Goal: Check status

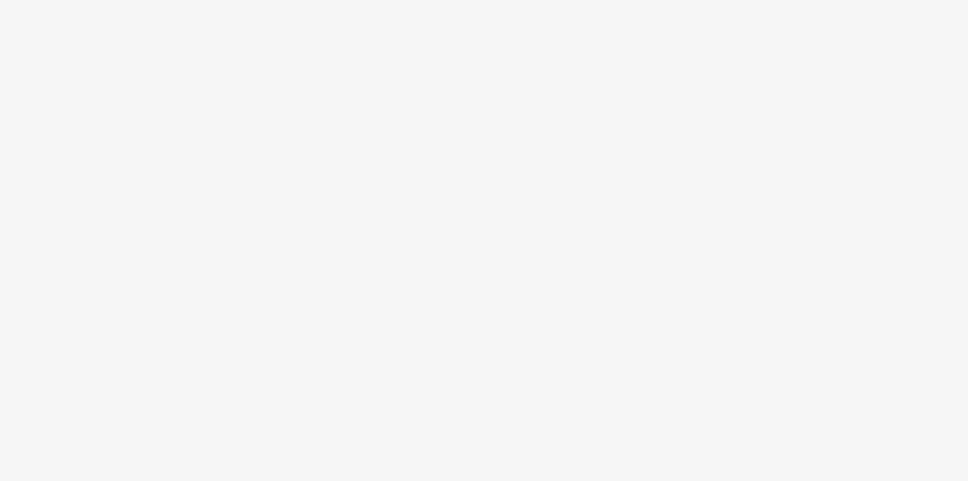
click at [419, 5] on html at bounding box center [484, 240] width 968 height 481
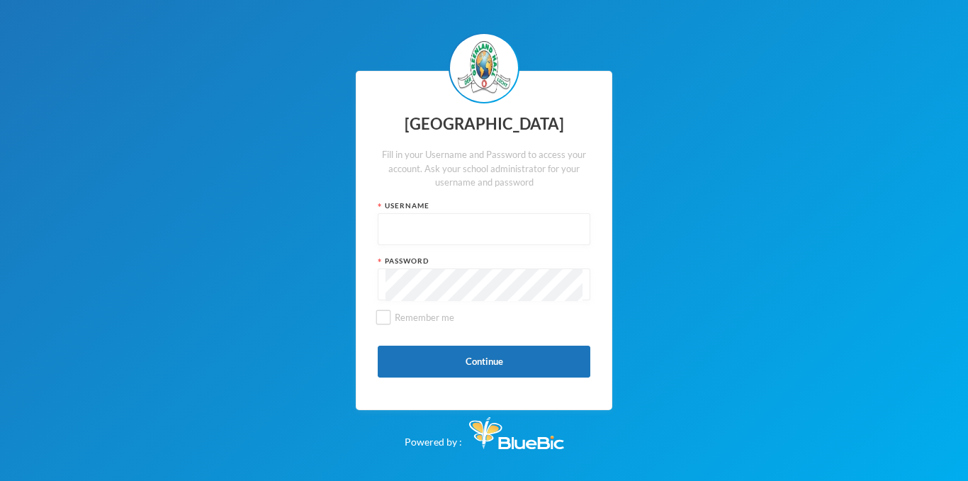
type input "glh25c49"
click at [434, 359] on button "Continue" at bounding box center [484, 362] width 213 height 32
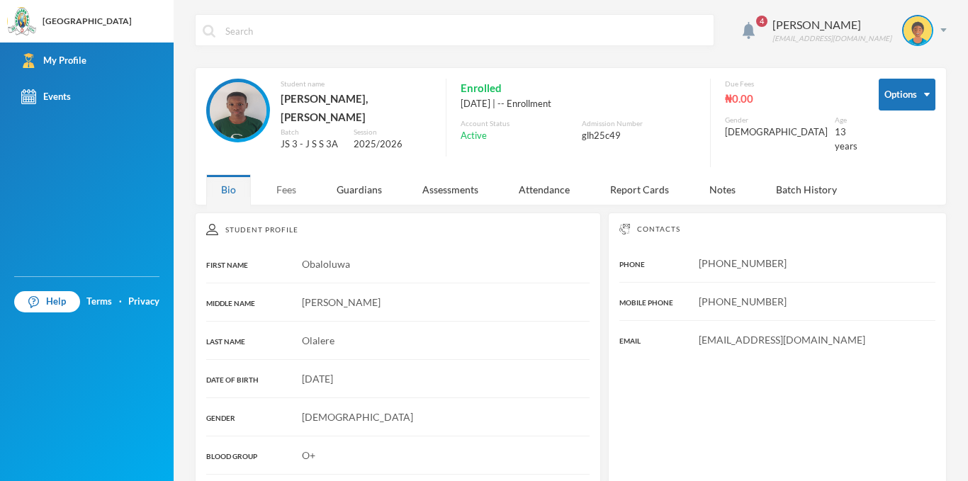
click at [276, 174] on div "Fees" at bounding box center [287, 189] width 50 height 30
click at [811, 28] on div "[PERSON_NAME]" at bounding box center [831, 24] width 119 height 17
click at [886, 96] on button "Logout" at bounding box center [897, 103] width 64 height 21
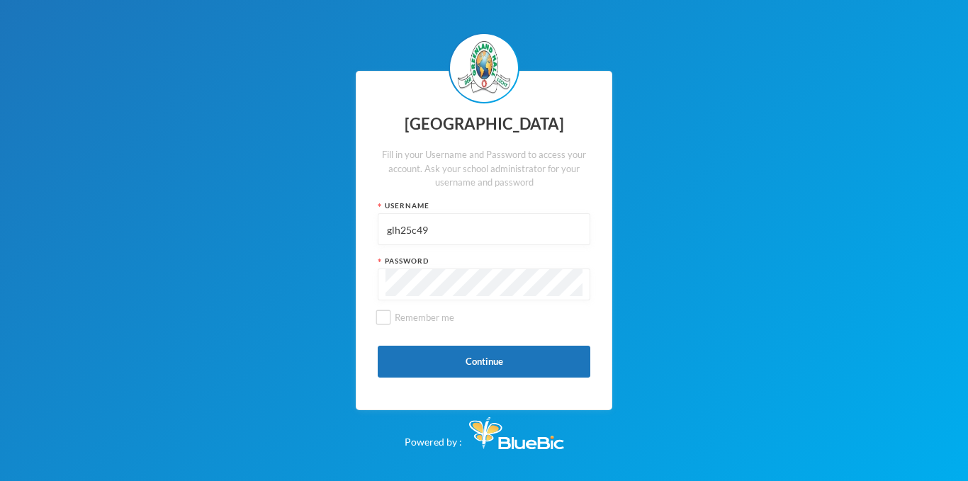
click at [432, 227] on input "glh25c49" at bounding box center [484, 230] width 197 height 32
click at [429, 223] on input "glh25c09" at bounding box center [484, 230] width 197 height 32
type input "glh25c09123"
click at [381, 322] on input "Remember me" at bounding box center [383, 317] width 15 height 15
click at [384, 314] on input "Remember me" at bounding box center [383, 317] width 15 height 15
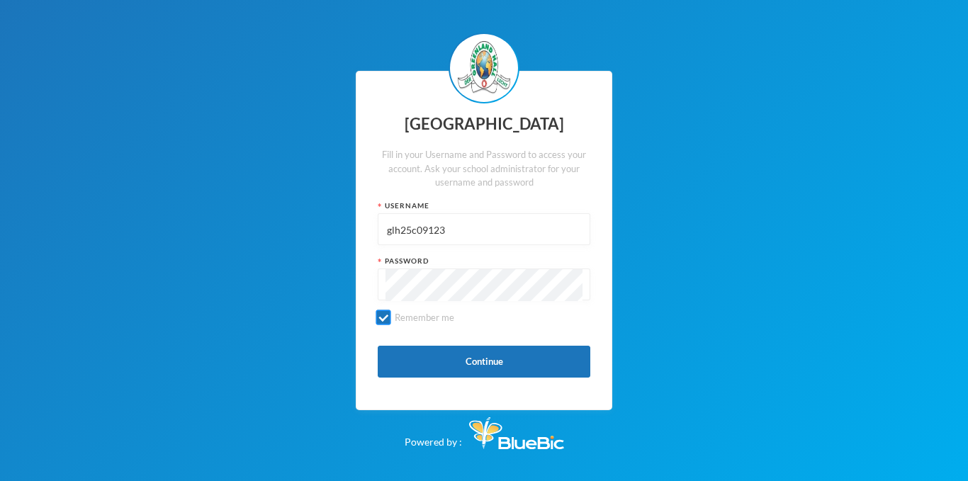
checkbox input "false"
click at [426, 359] on button "Continue" at bounding box center [484, 362] width 213 height 32
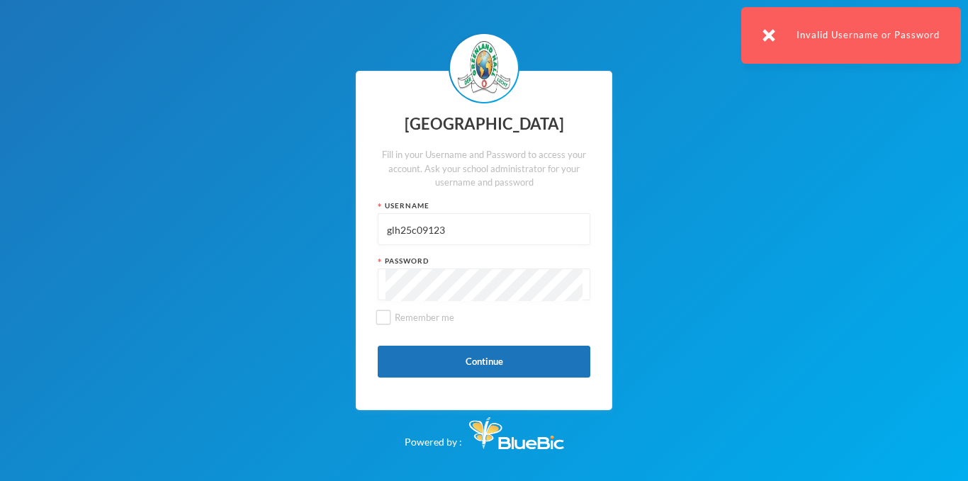
click at [469, 235] on input "glh25c09123" at bounding box center [484, 230] width 197 height 32
type input "glh25c09"
click at [480, 361] on button "Continue" at bounding box center [484, 362] width 213 height 32
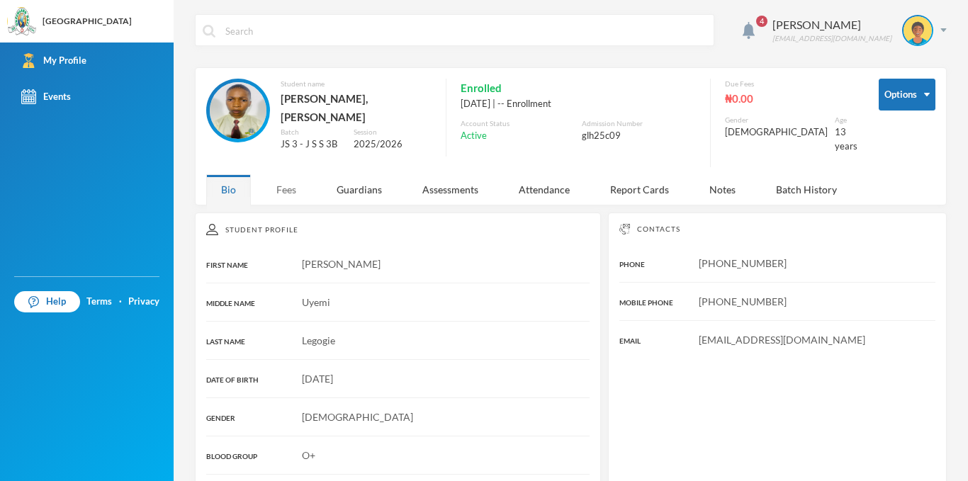
click at [282, 178] on div "Fees" at bounding box center [287, 189] width 50 height 30
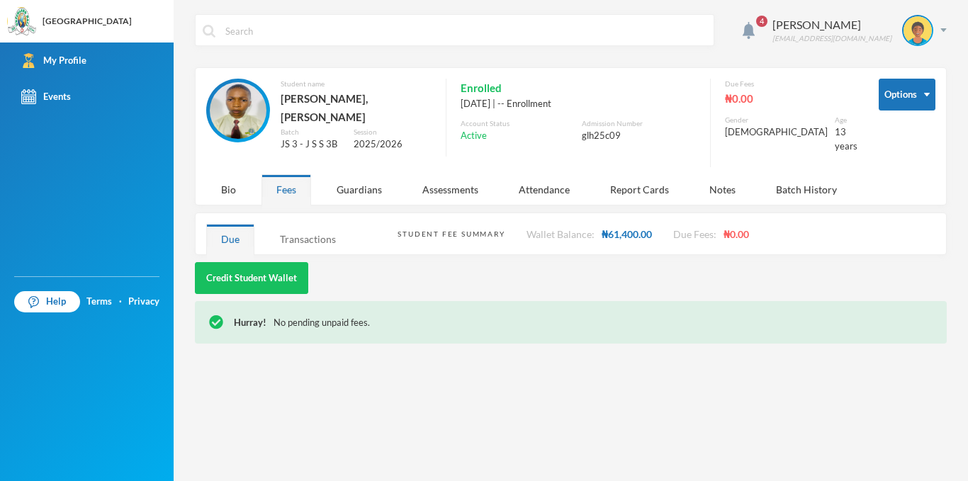
click at [303, 225] on div "Transactions" at bounding box center [308, 239] width 86 height 30
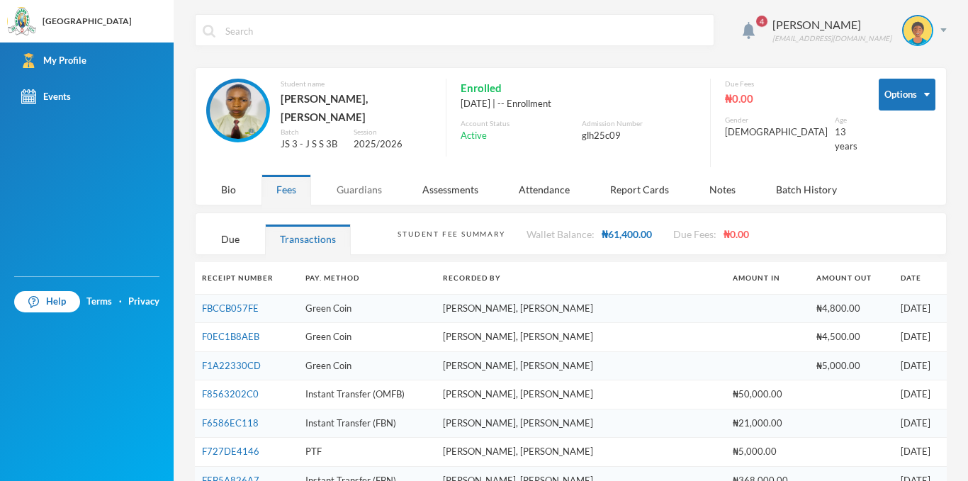
click at [354, 177] on div "Guardians" at bounding box center [359, 189] width 75 height 30
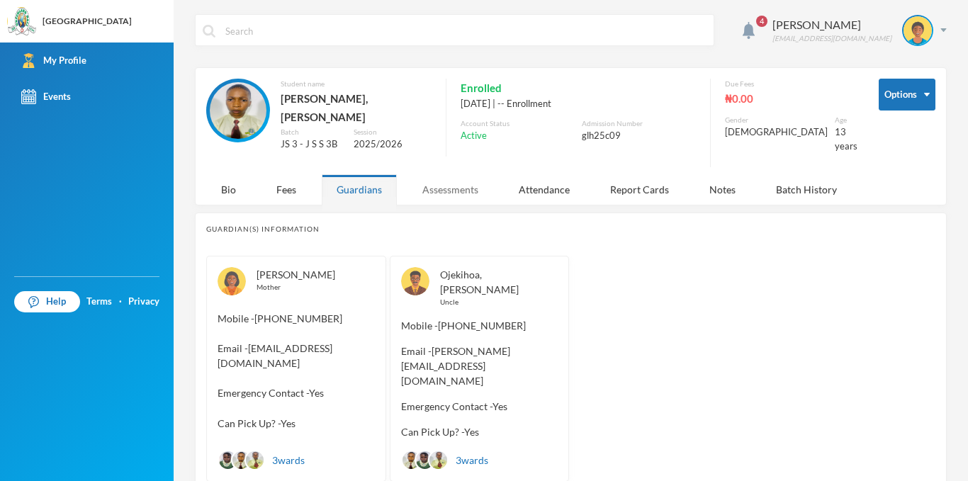
click at [442, 186] on div "Assessments" at bounding box center [451, 189] width 86 height 30
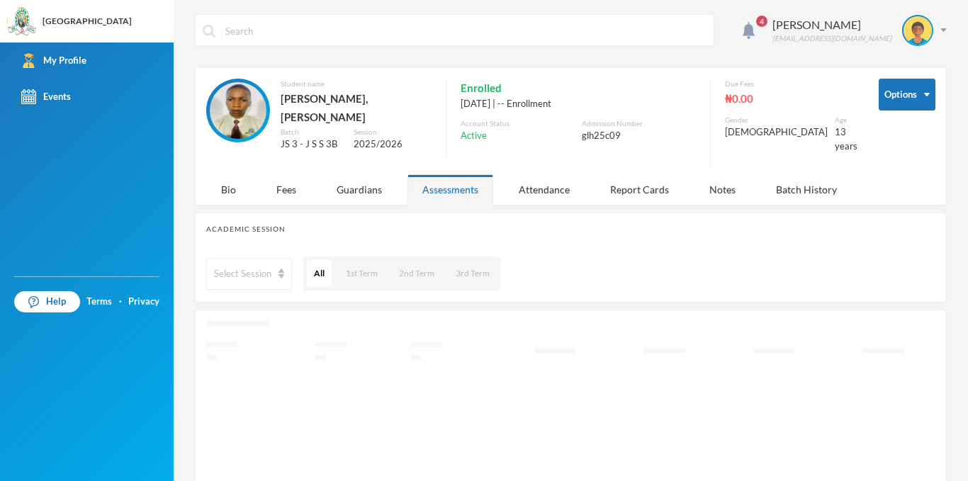
click at [444, 174] on div "Assessments" at bounding box center [451, 189] width 86 height 30
click at [449, 184] on div "Assessments" at bounding box center [451, 189] width 86 height 30
click at [532, 188] on div "Bio Fees Guardians Assessments Attendance Report Cards Notes Batch History" at bounding box center [534, 189] width 656 height 30
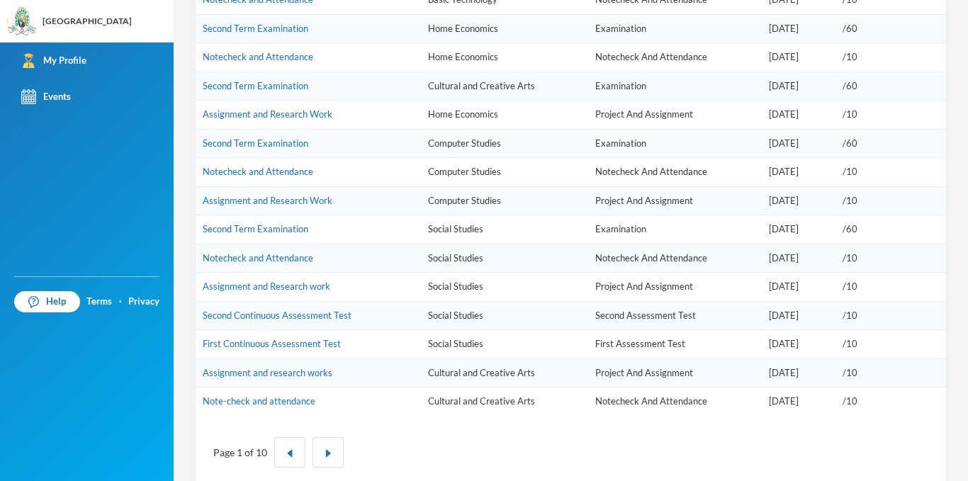
scroll to position [794, 0]
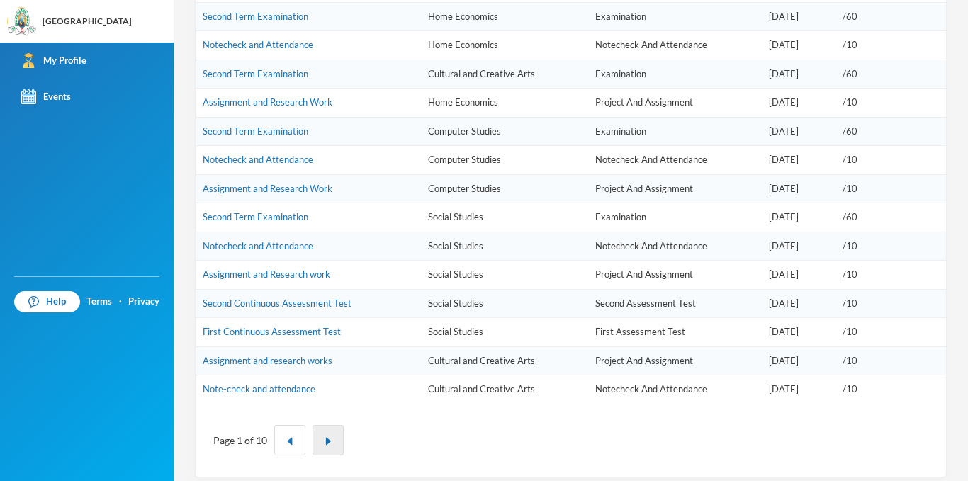
click at [321, 432] on button "button" at bounding box center [328, 440] width 31 height 30
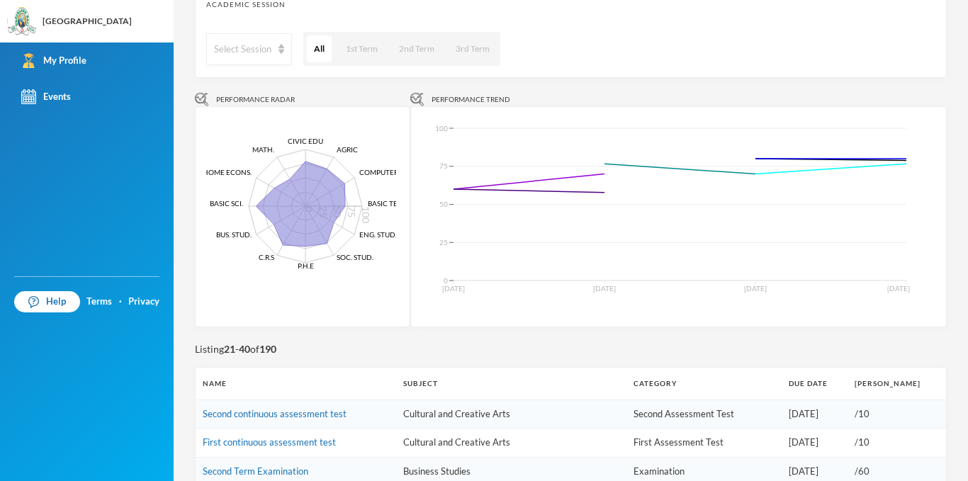
scroll to position [223, 0]
click at [473, 48] on button "3rd Term" at bounding box center [473, 51] width 48 height 27
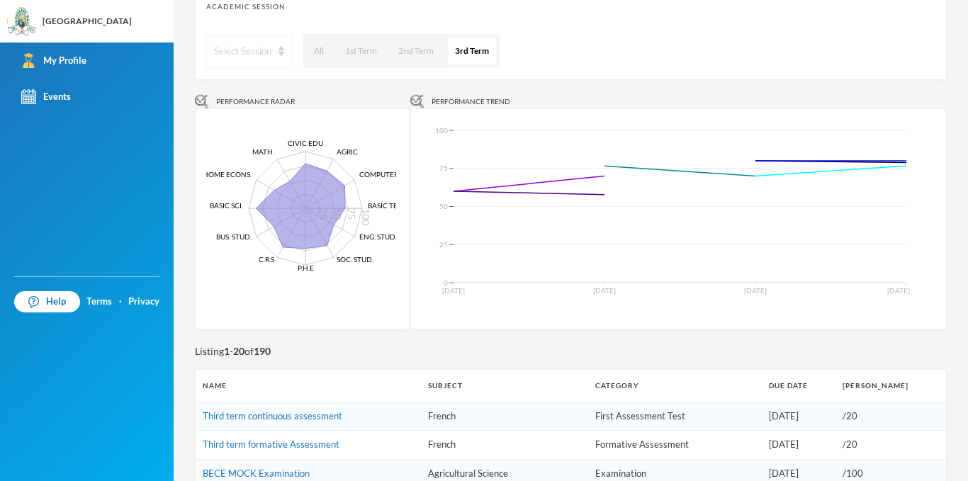
click at [274, 37] on div "Select Session" at bounding box center [249, 51] width 86 height 32
click at [255, 115] on span "2024/2025" at bounding box center [239, 118] width 49 height 12
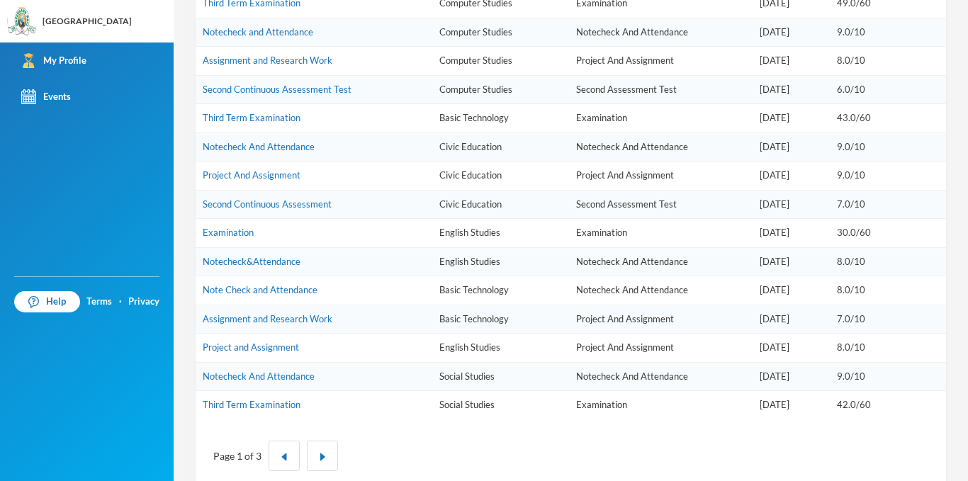
scroll to position [794, 0]
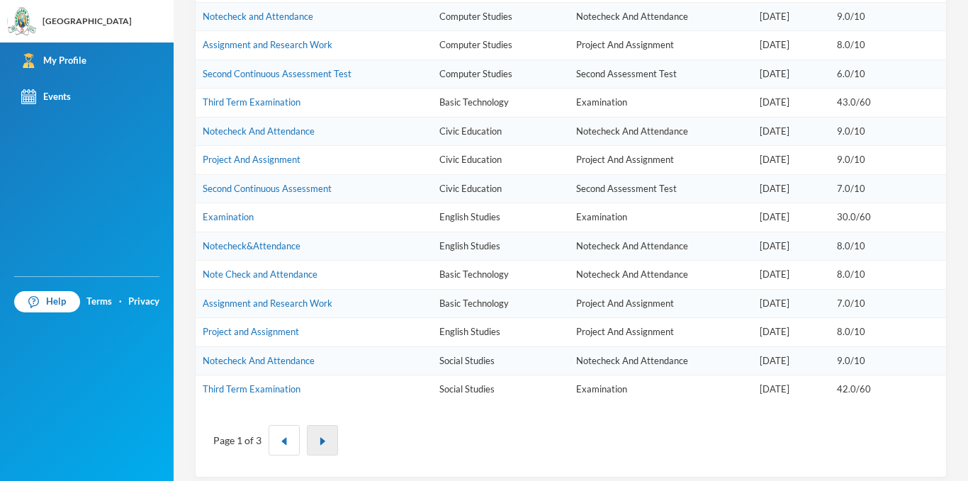
click at [317, 429] on button "button" at bounding box center [322, 440] width 31 height 30
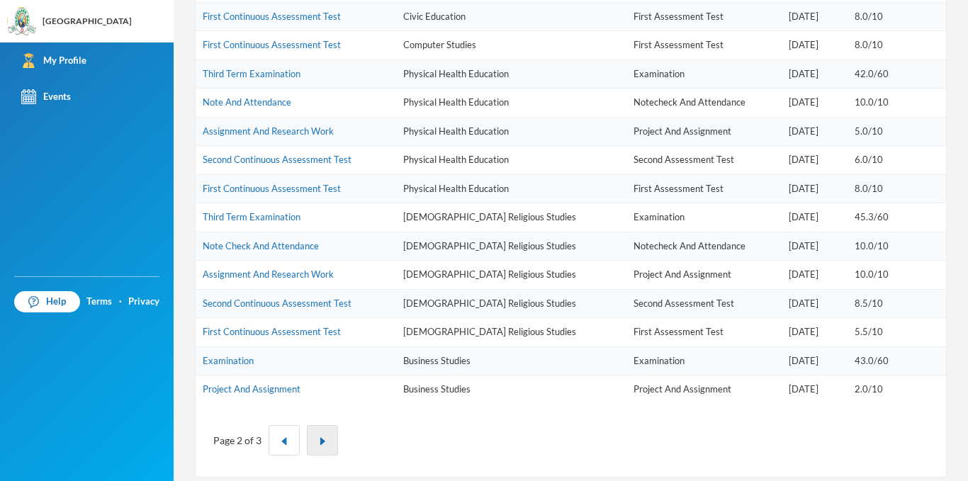
click at [328, 425] on button "button" at bounding box center [322, 440] width 31 height 30
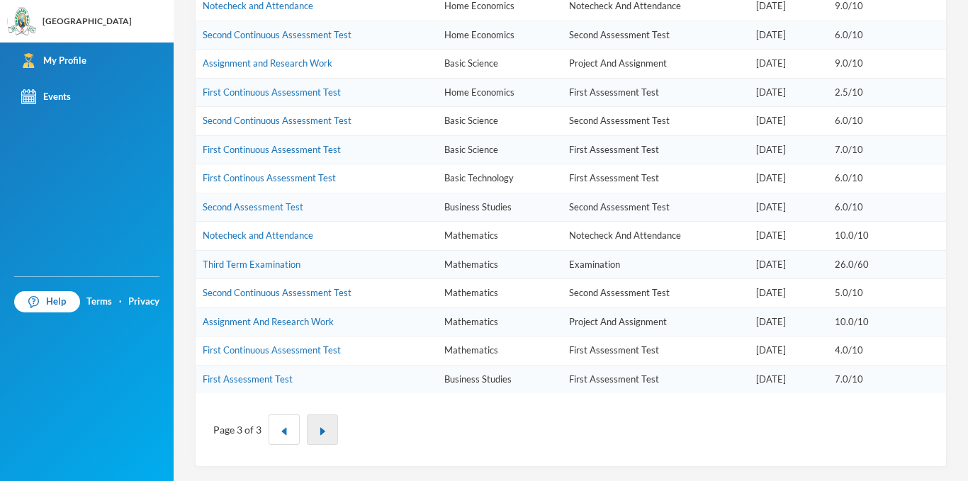
scroll to position [765, 0]
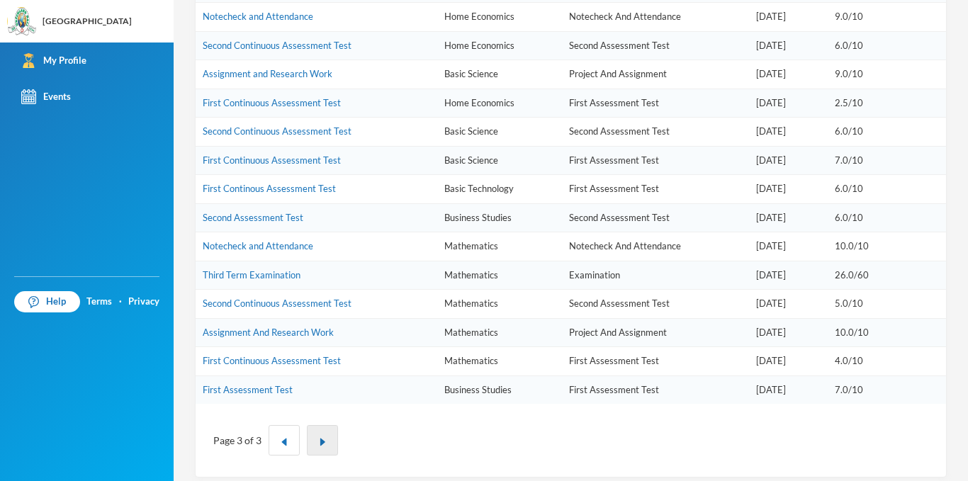
click at [318, 425] on button "button" at bounding box center [322, 440] width 31 height 30
click at [328, 434] on button "button" at bounding box center [322, 440] width 31 height 30
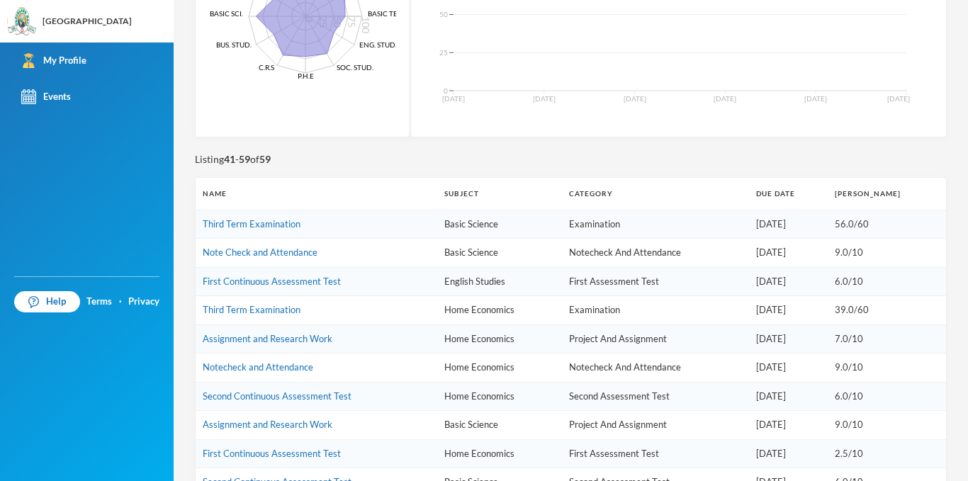
scroll to position [391, 0]
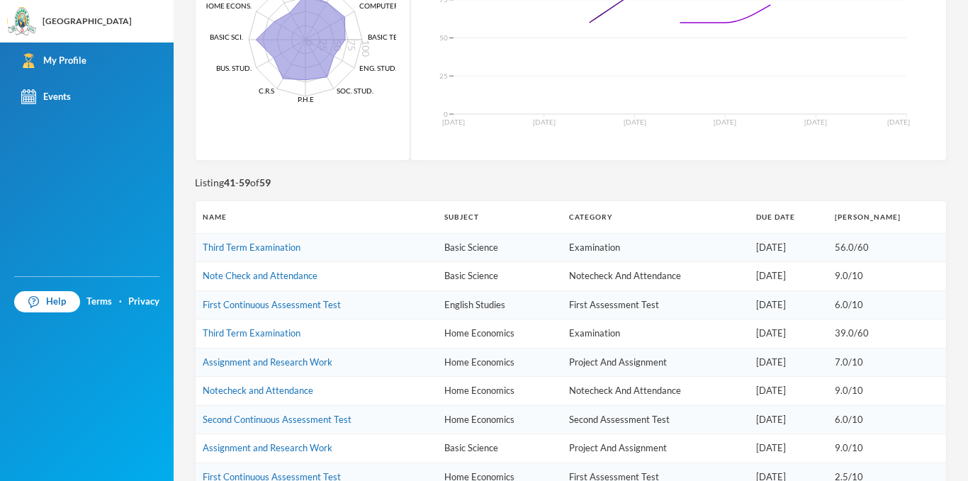
drag, startPoint x: 957, startPoint y: 264, endPoint x: 962, endPoint y: 257, distance: 8.1
click at [962, 257] on div "4 Legogie [PERSON_NAME] [EMAIL_ADDRESS][DOMAIN_NAME] Options Student name [PERS…" at bounding box center [571, 240] width 794 height 481
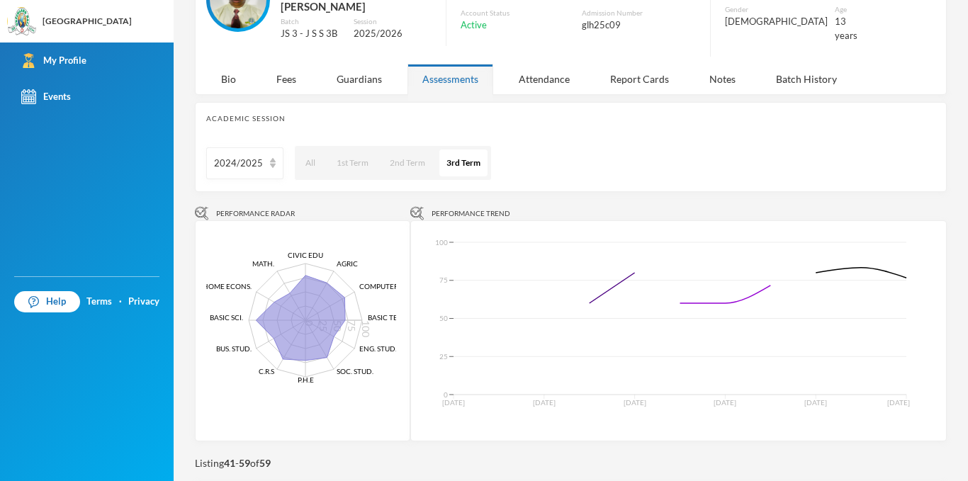
scroll to position [101, 0]
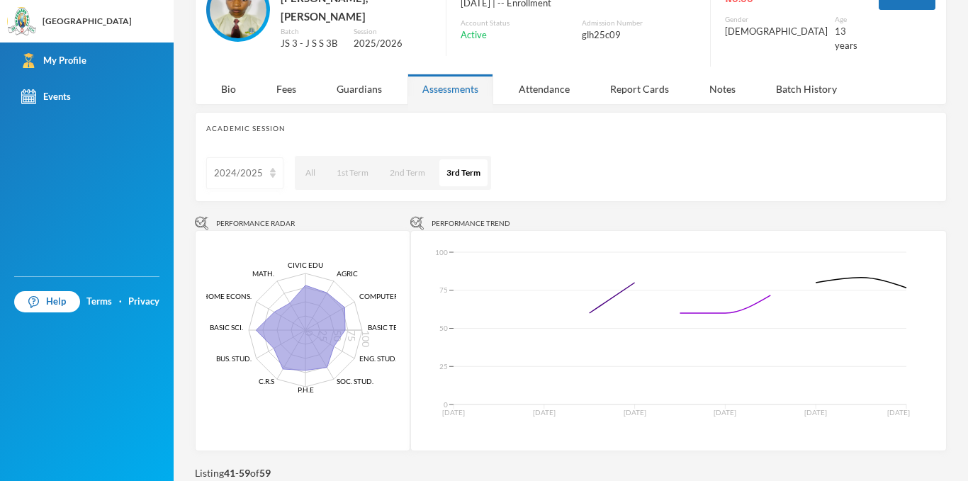
click at [266, 159] on div "2024/2025" at bounding box center [244, 173] width 77 height 32
click at [259, 217] on span "2025/2026" at bounding box center [239, 217] width 49 height 12
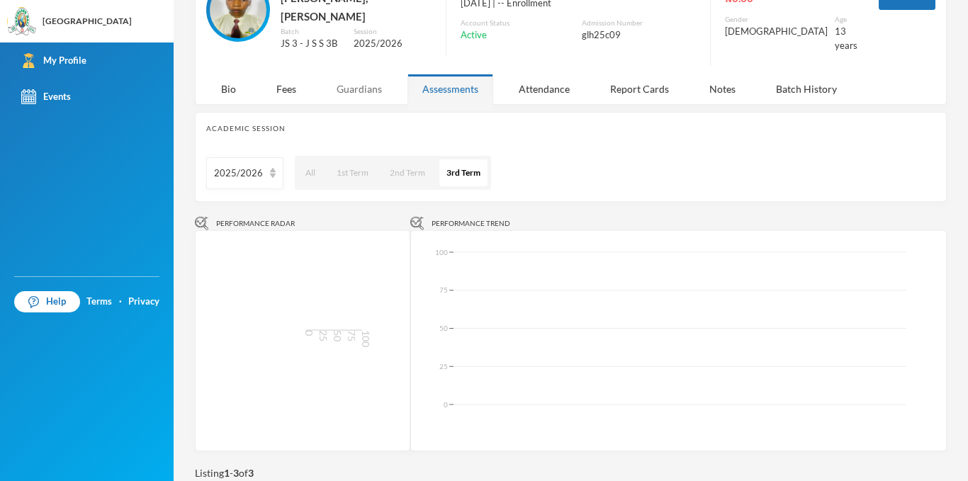
click at [352, 78] on div "Guardians" at bounding box center [359, 89] width 75 height 30
click at [288, 64] on div "Student name [PERSON_NAME], [PERSON_NAME] Batch JS 3 - J S S 3B Session 2025/20…" at bounding box center [318, 21] width 225 height 86
click at [284, 64] on div "Student name [PERSON_NAME], [PERSON_NAME] Batch JS 3 - J S S 3B Session 2025/20…" at bounding box center [318, 21] width 225 height 86
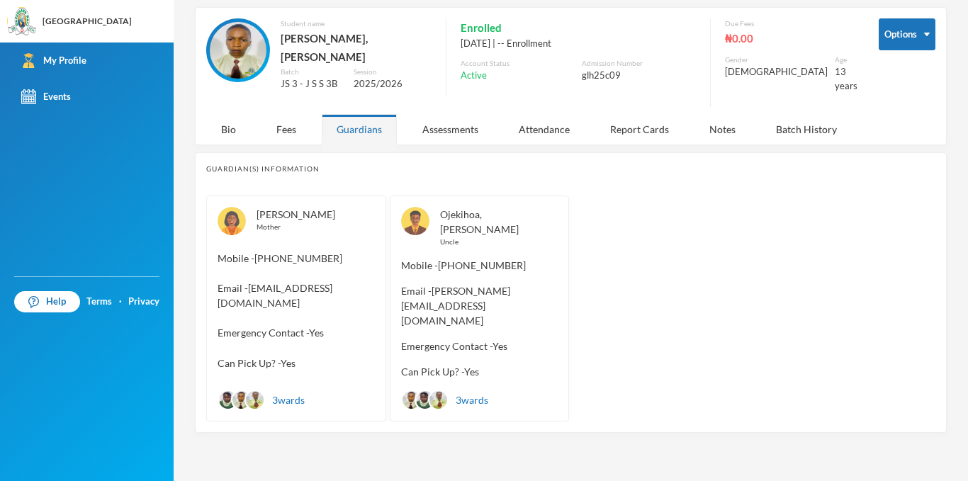
scroll to position [8, 0]
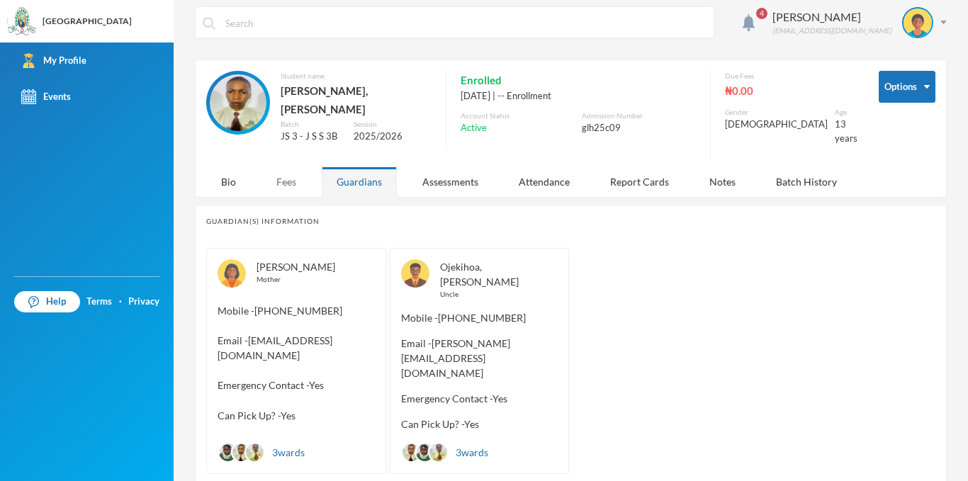
click at [283, 174] on div "Fees" at bounding box center [287, 182] width 50 height 30
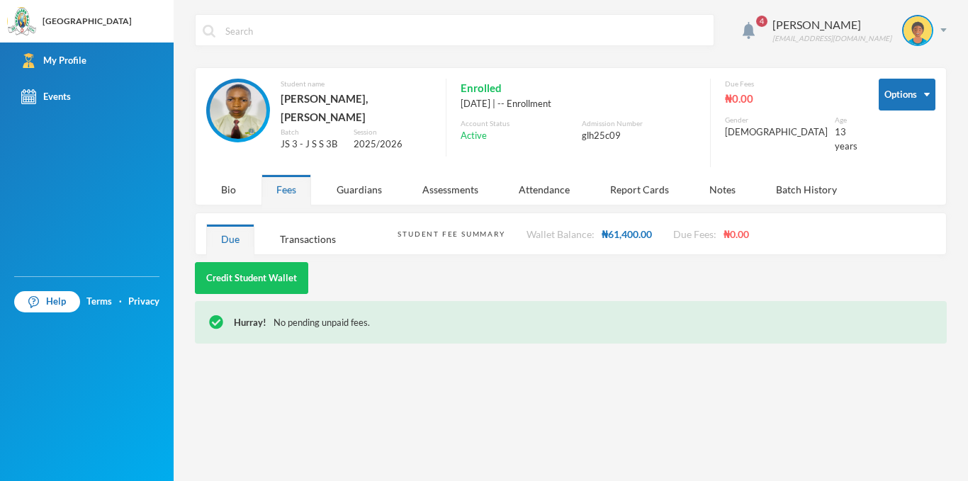
click at [283, 174] on div "Fees" at bounding box center [287, 189] width 50 height 30
click at [725, 179] on div "Notes" at bounding box center [723, 189] width 56 height 30
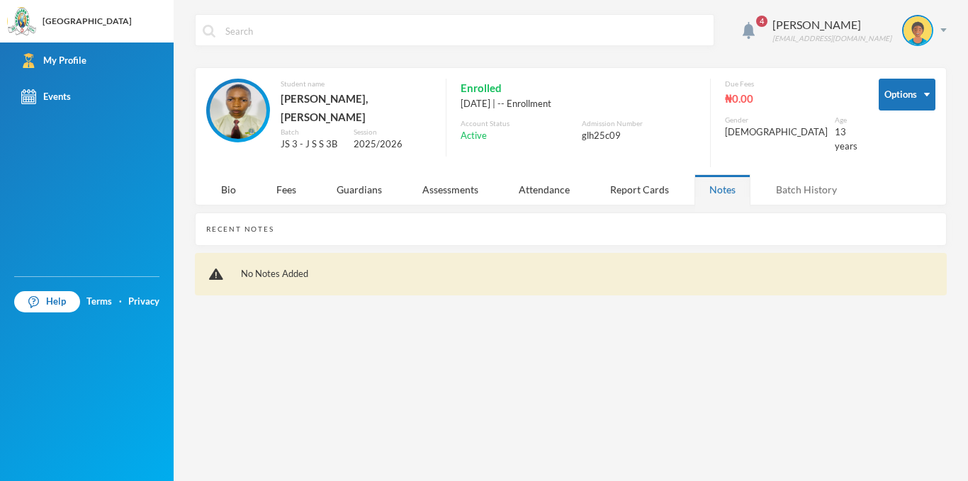
click at [816, 177] on div "Batch History" at bounding box center [806, 189] width 91 height 30
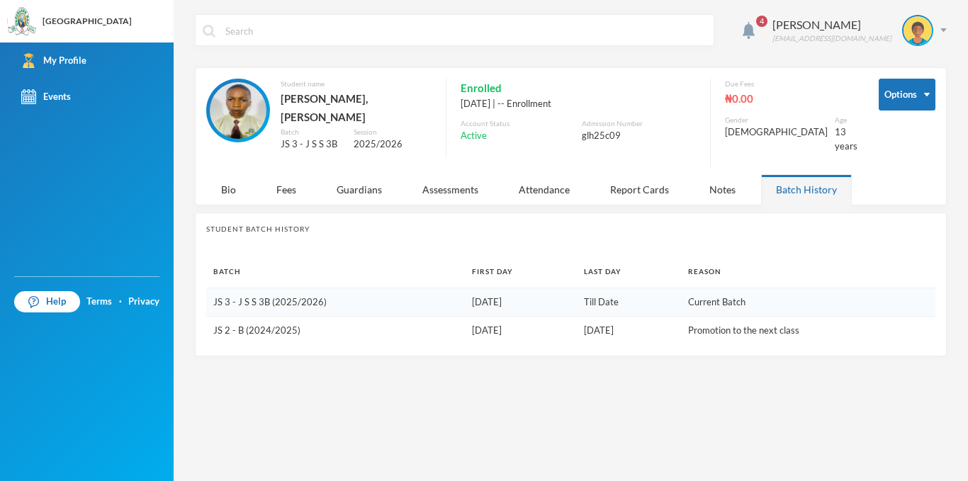
click at [773, 23] on span "4" at bounding box center [762, 21] width 23 height 23
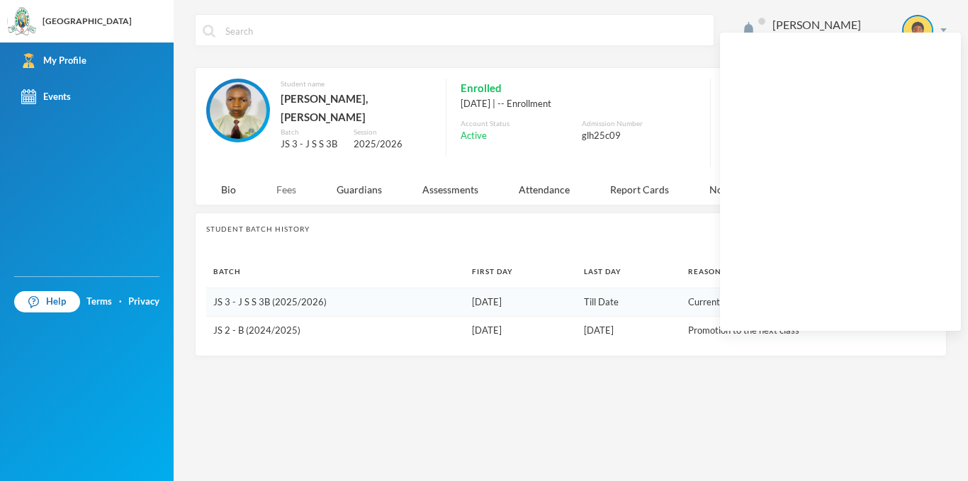
click at [286, 179] on div "Fees" at bounding box center [287, 189] width 50 height 30
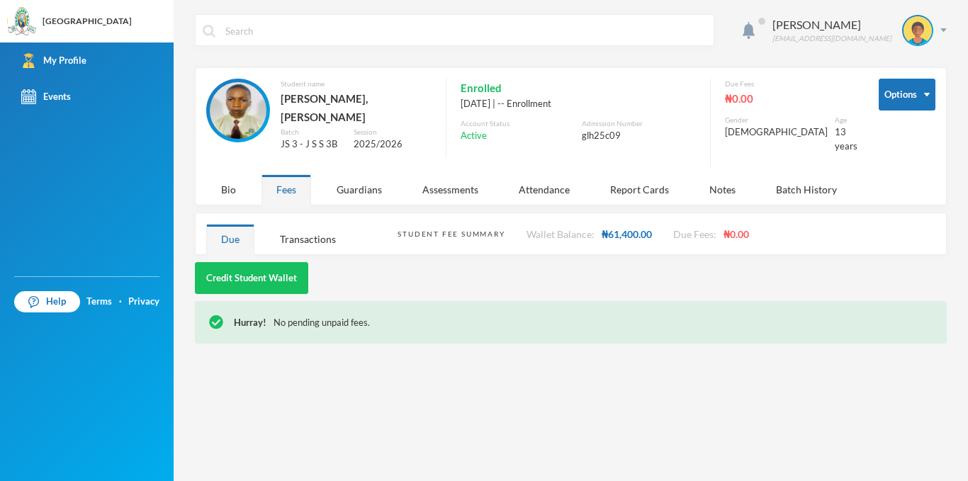
click at [553, 316] on div "Hurray! No pending unpaid fees." at bounding box center [583, 323] width 699 height 14
click at [469, 273] on div "Credit Student Wallet" at bounding box center [571, 278] width 752 height 32
